Goal: Task Accomplishment & Management: Manage account settings

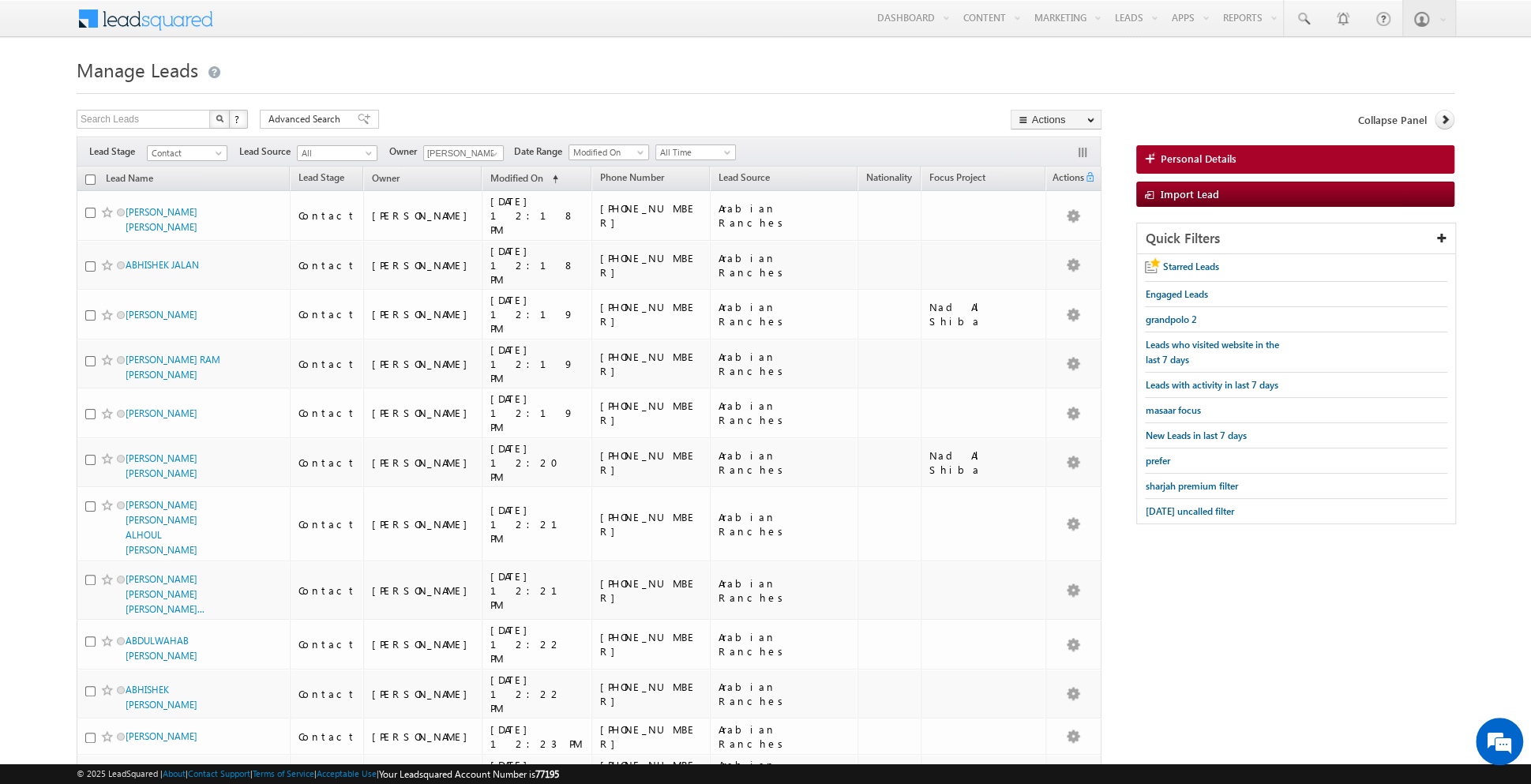
click at [621, 90] on div at bounding box center [765, 89] width 1377 height 10
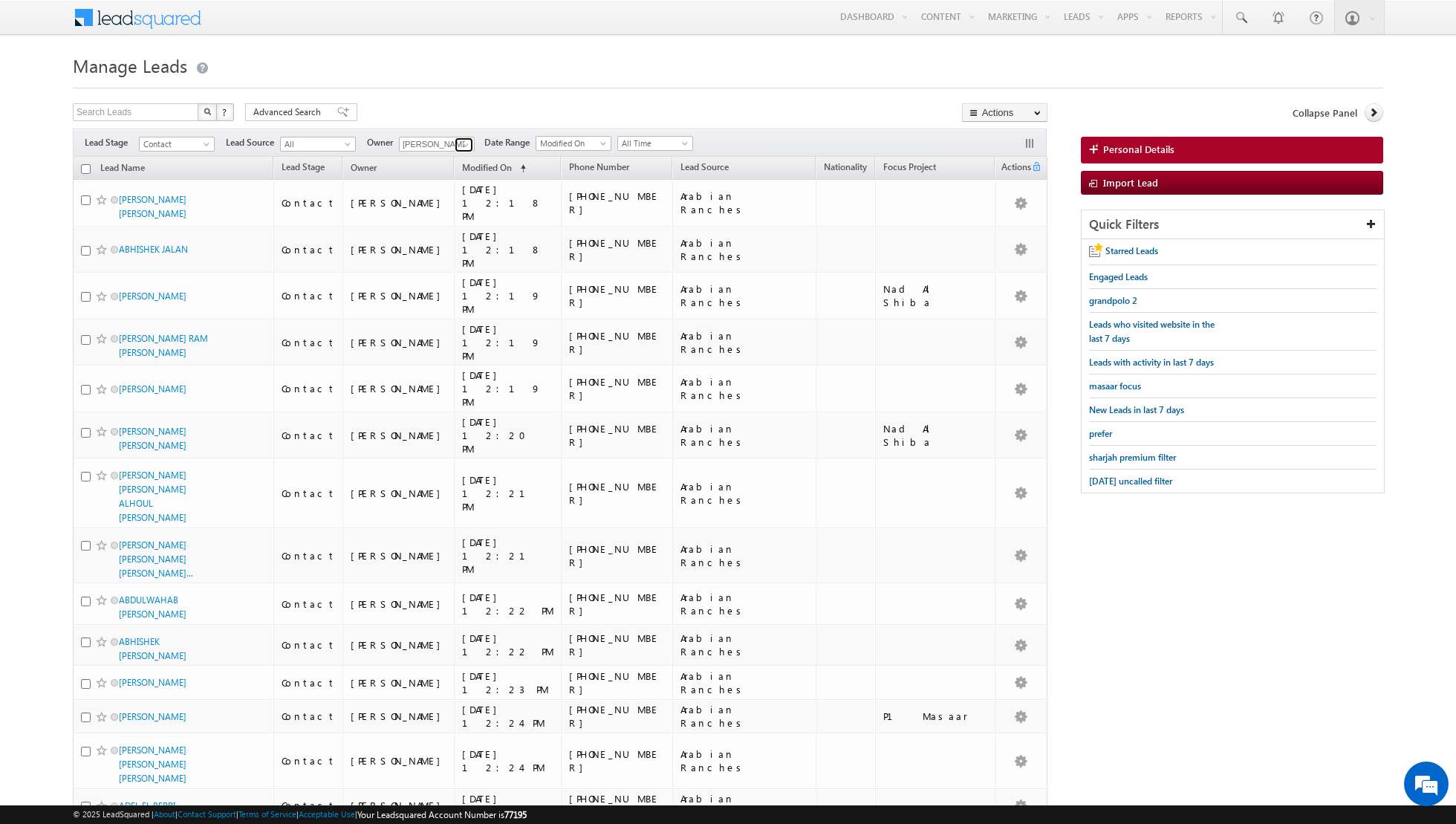
click at [457, 143] on link at bounding box center [464, 145] width 19 height 15
click at [434, 279] on link "[PERSON_NAME] [EMAIL_ADDRESS][PERSON_NAME][DOMAIN_NAME]" at bounding box center [473, 285] width 148 height 28
type input "[PERSON_NAME]"
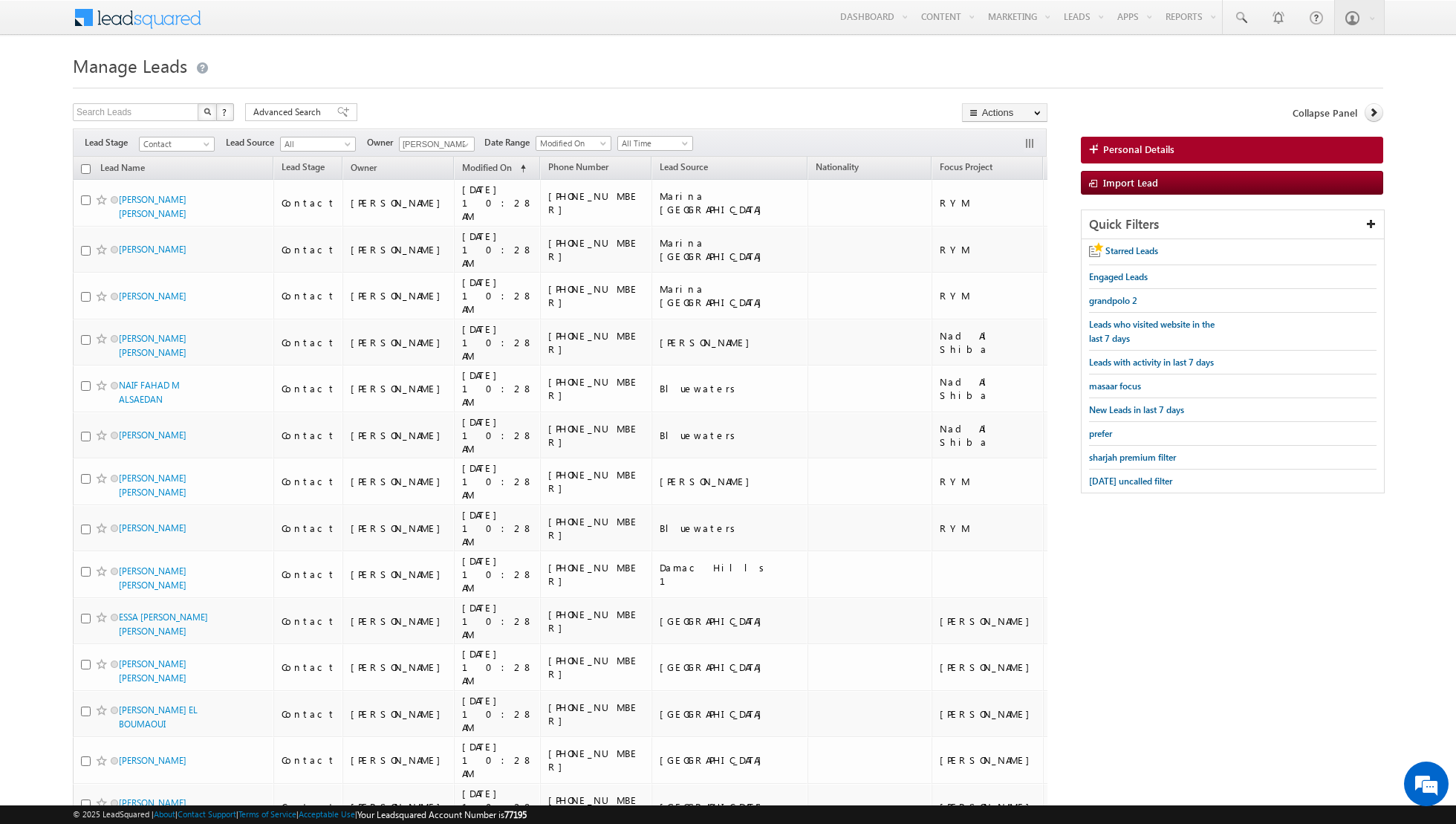
click at [670, 140] on span "All Time" at bounding box center [653, 143] width 70 height 13
click at [642, 199] on link "[DATE]" at bounding box center [648, 205] width 75 height 13
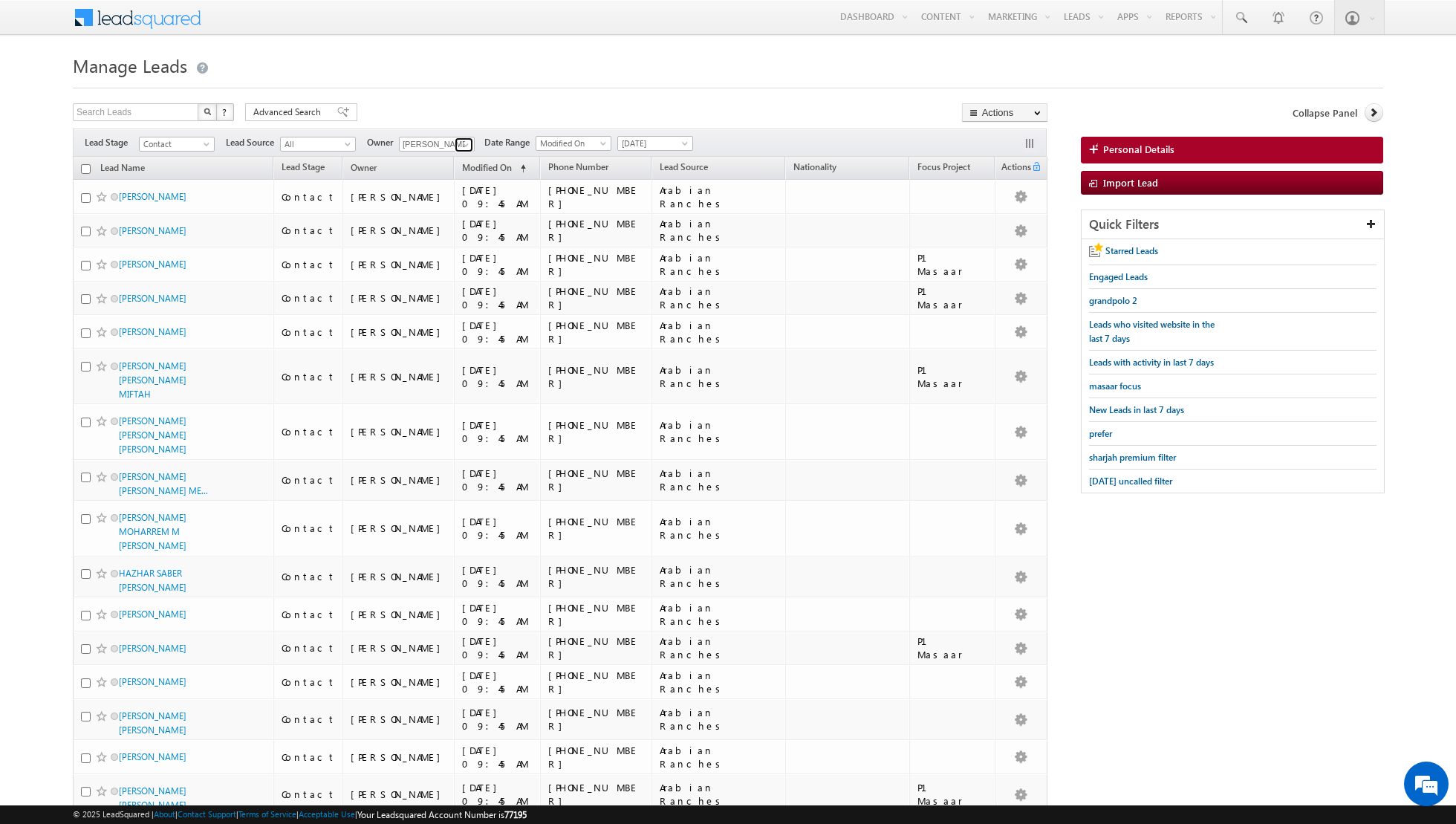
click at [461, 143] on span at bounding box center [465, 144] width 12 height 12
click at [571, 87] on div at bounding box center [728, 83] width 1310 height 10
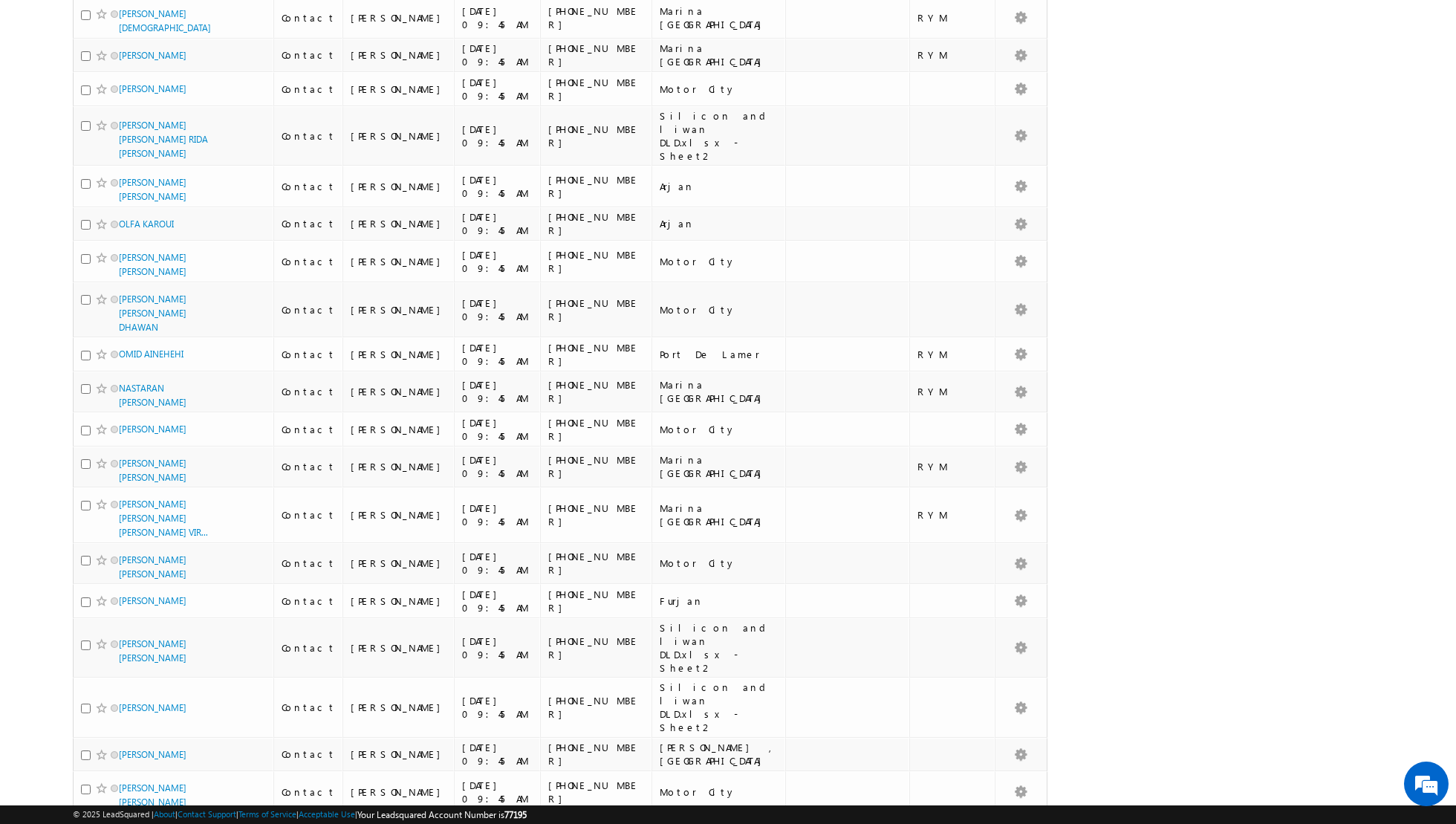
scroll to position [3197, 0]
